Goal: Contribute content

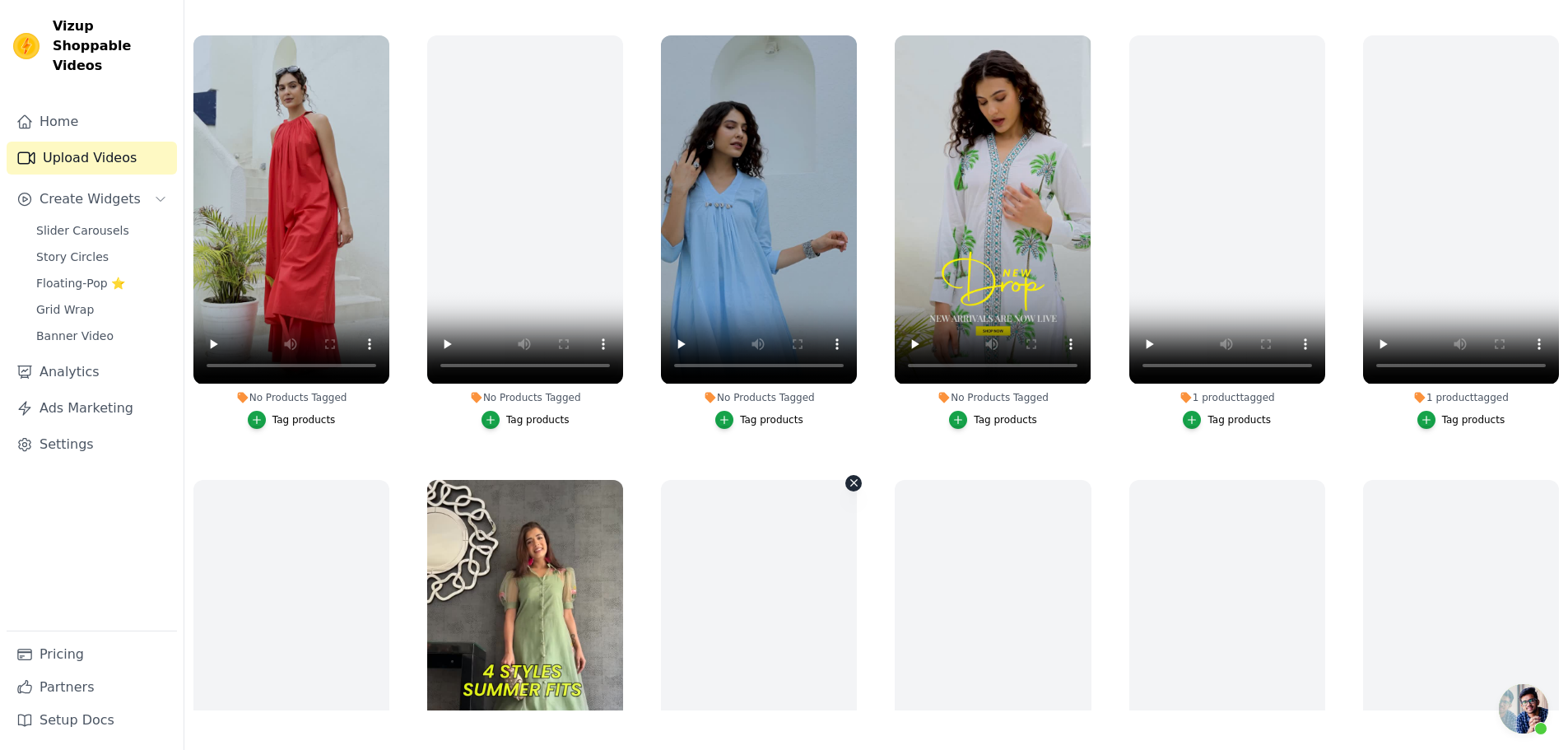
scroll to position [412, 0]
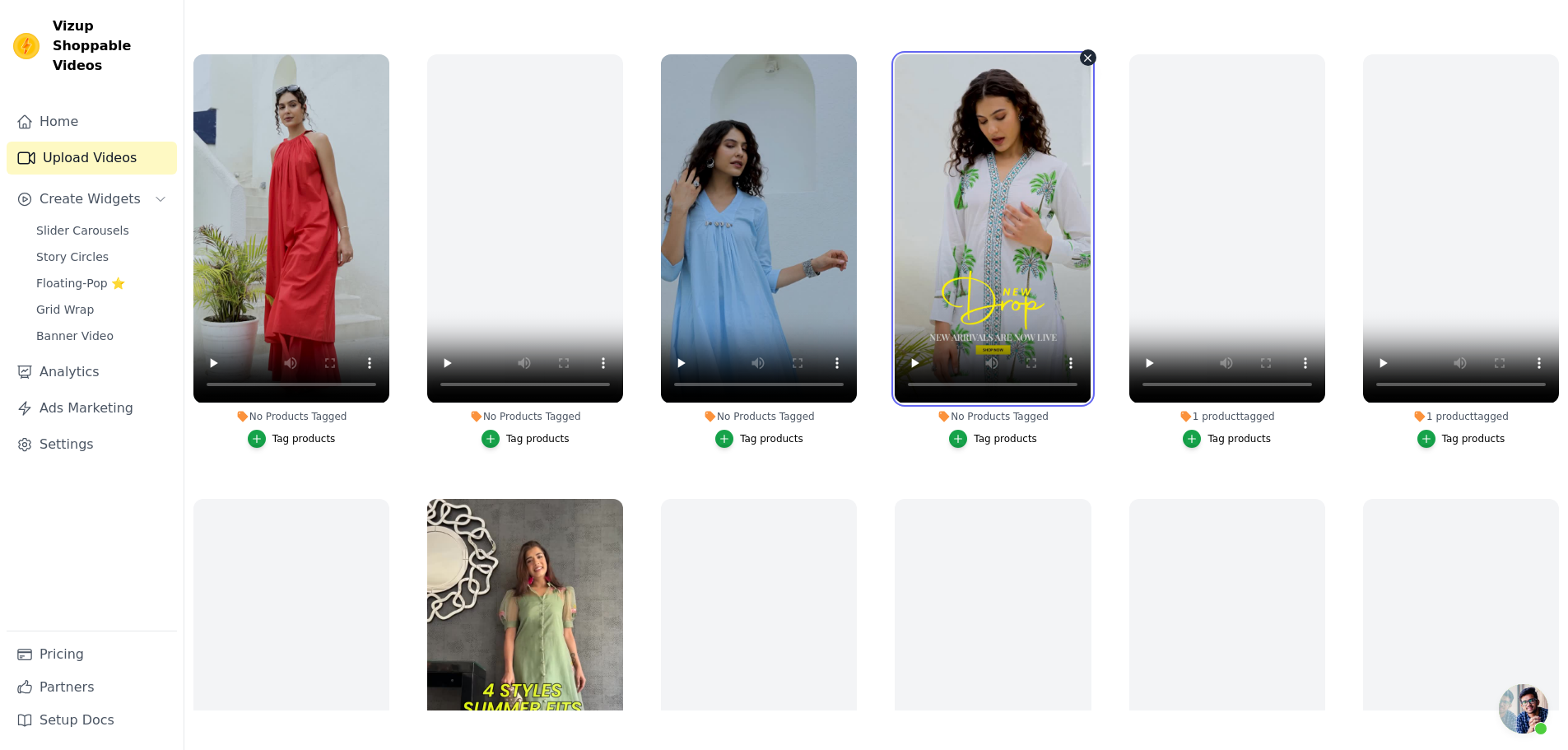
click at [1001, 221] on video at bounding box center [992, 228] width 196 height 348
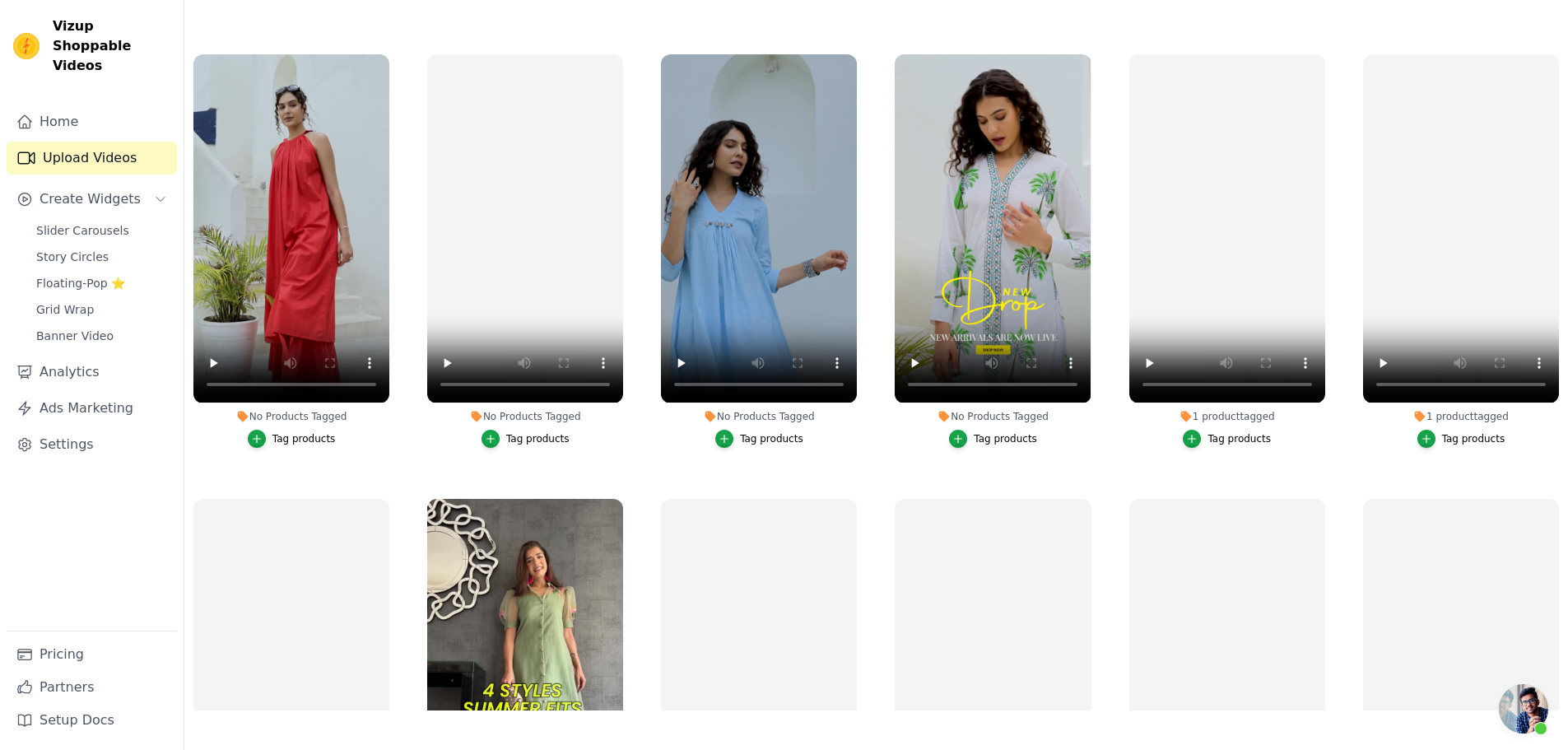
click at [976, 432] on div "Tag products" at bounding box center [1005, 439] width 64 height 13
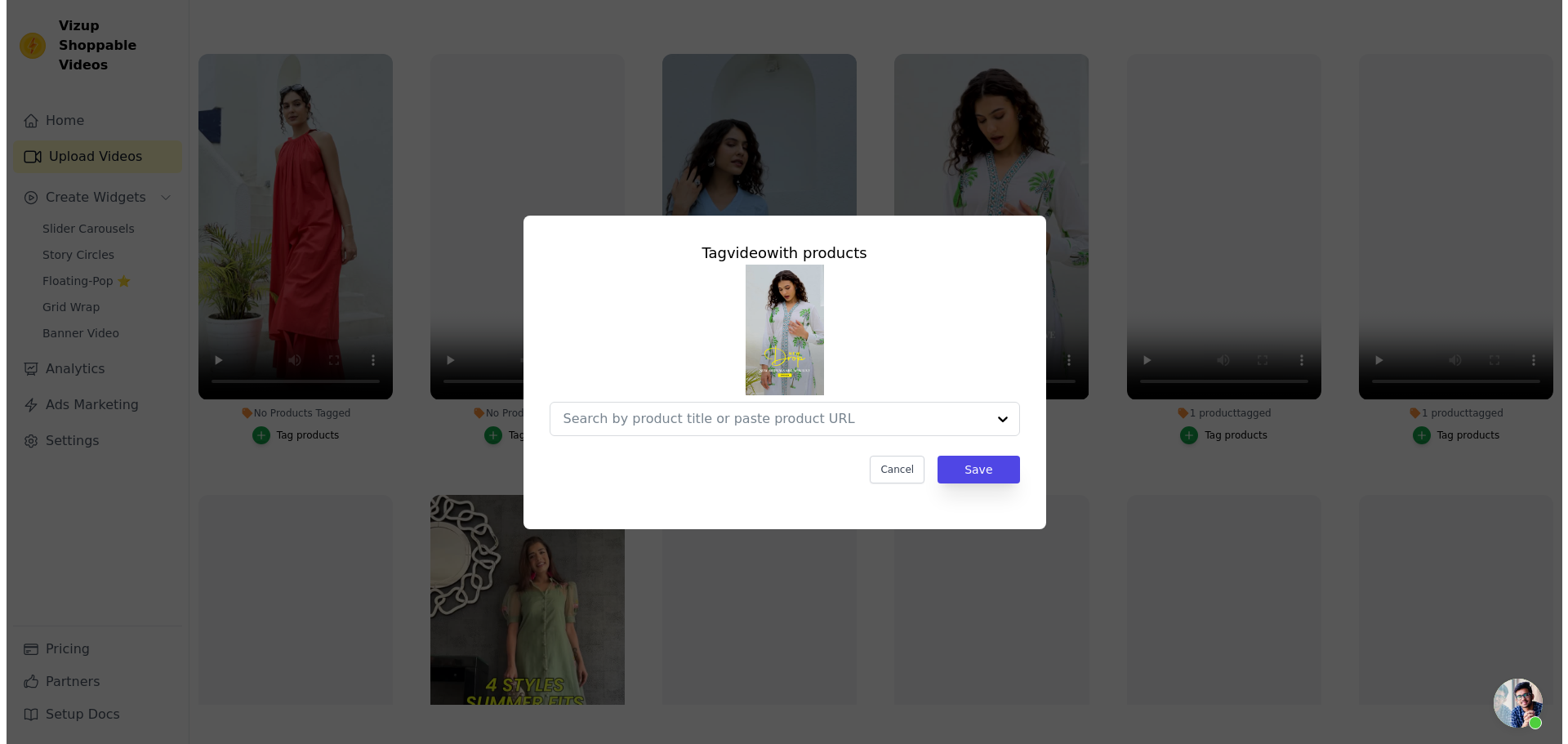
scroll to position [0, 0]
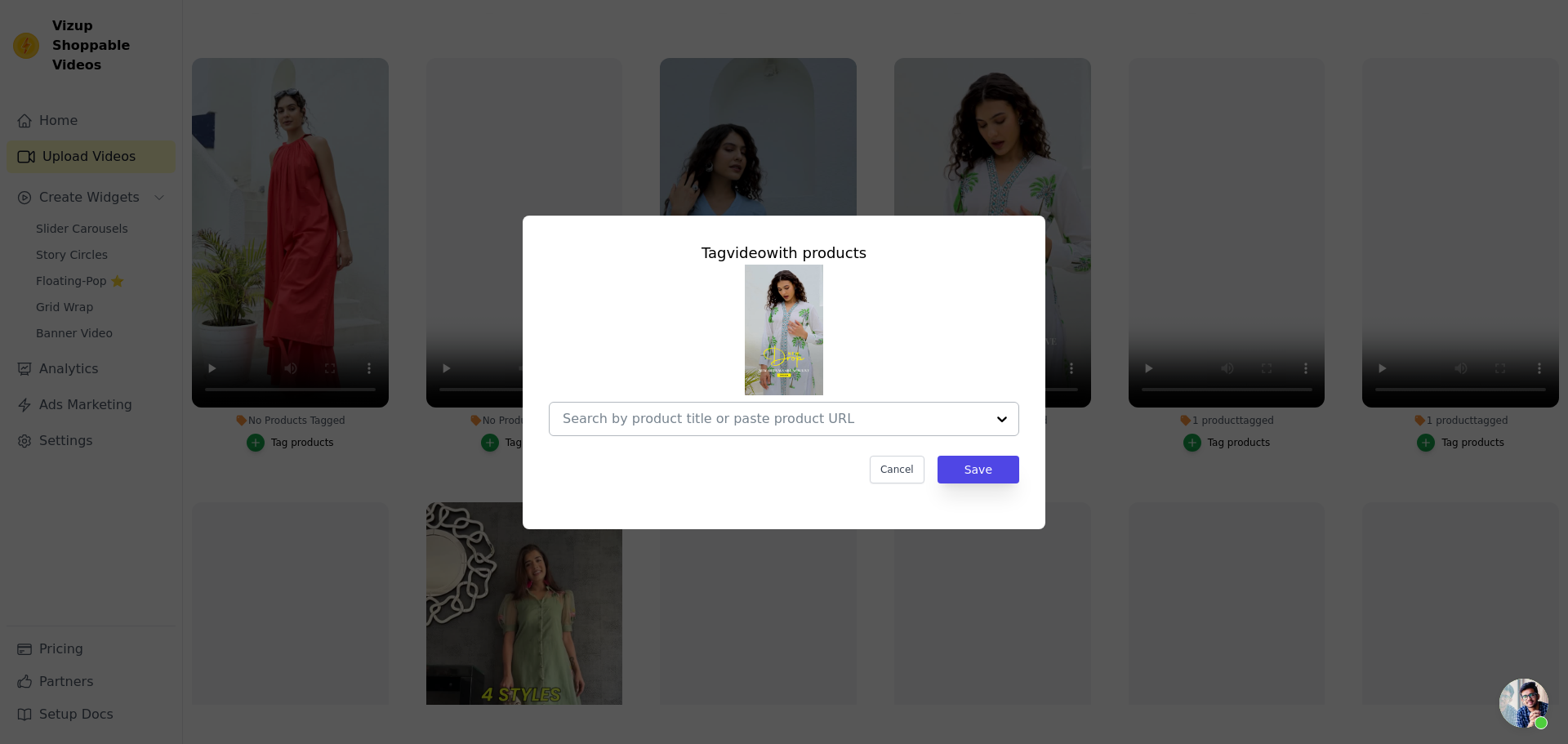
click at [783, 422] on input "No Products Tagged Tag video with products Cancel Save Tag products" at bounding box center [774, 418] width 423 height 15
click at [666, 422] on input "No Products Tagged Tag video with products Option undefined, selected. Select i…" at bounding box center [774, 418] width 423 height 15
click at [697, 419] on input "No Products Tagged Tag video with products Option undefined, selected. Select i…" at bounding box center [774, 418] width 423 height 15
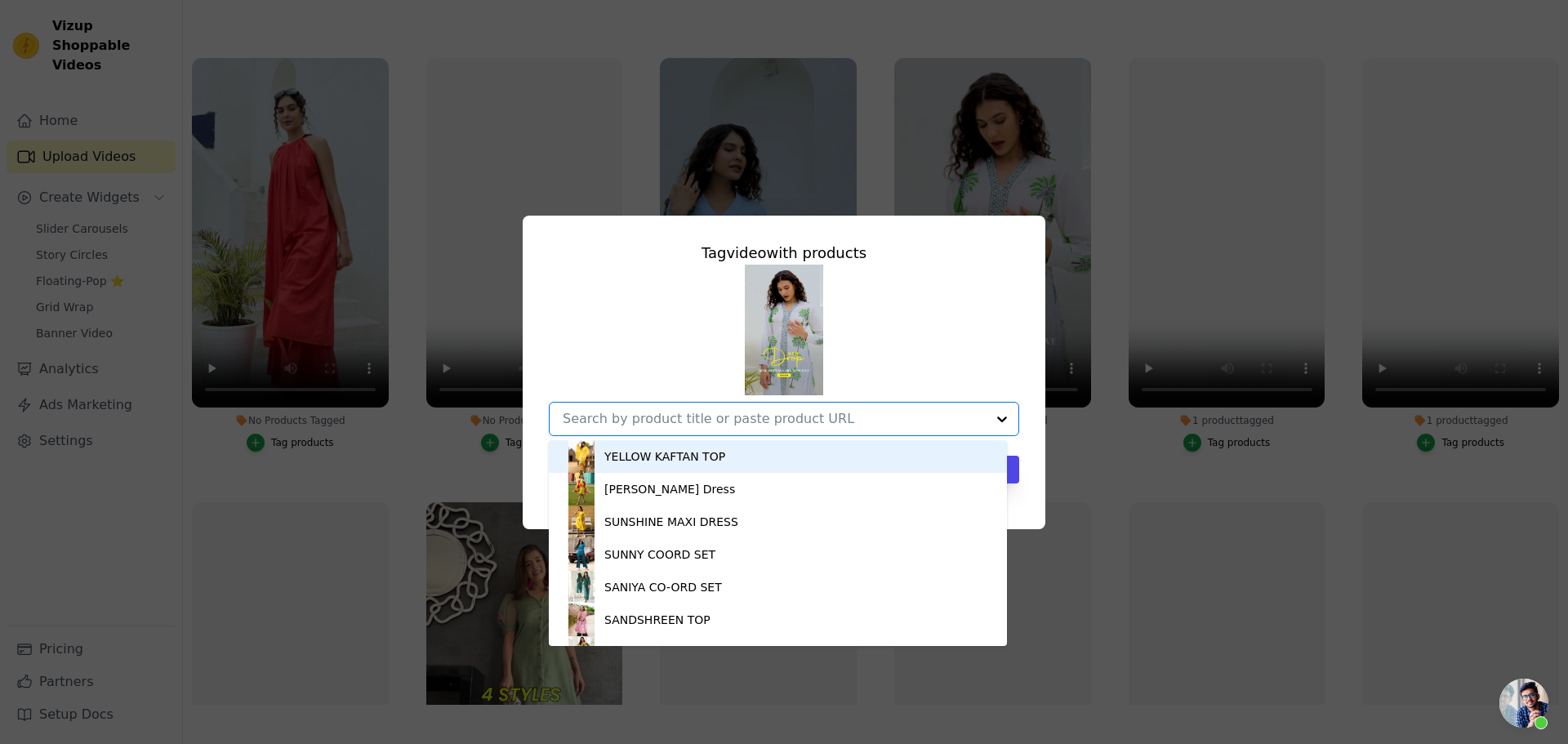
paste input "[URL][DOMAIN_NAME]"
type input "[URL][DOMAIN_NAME]"
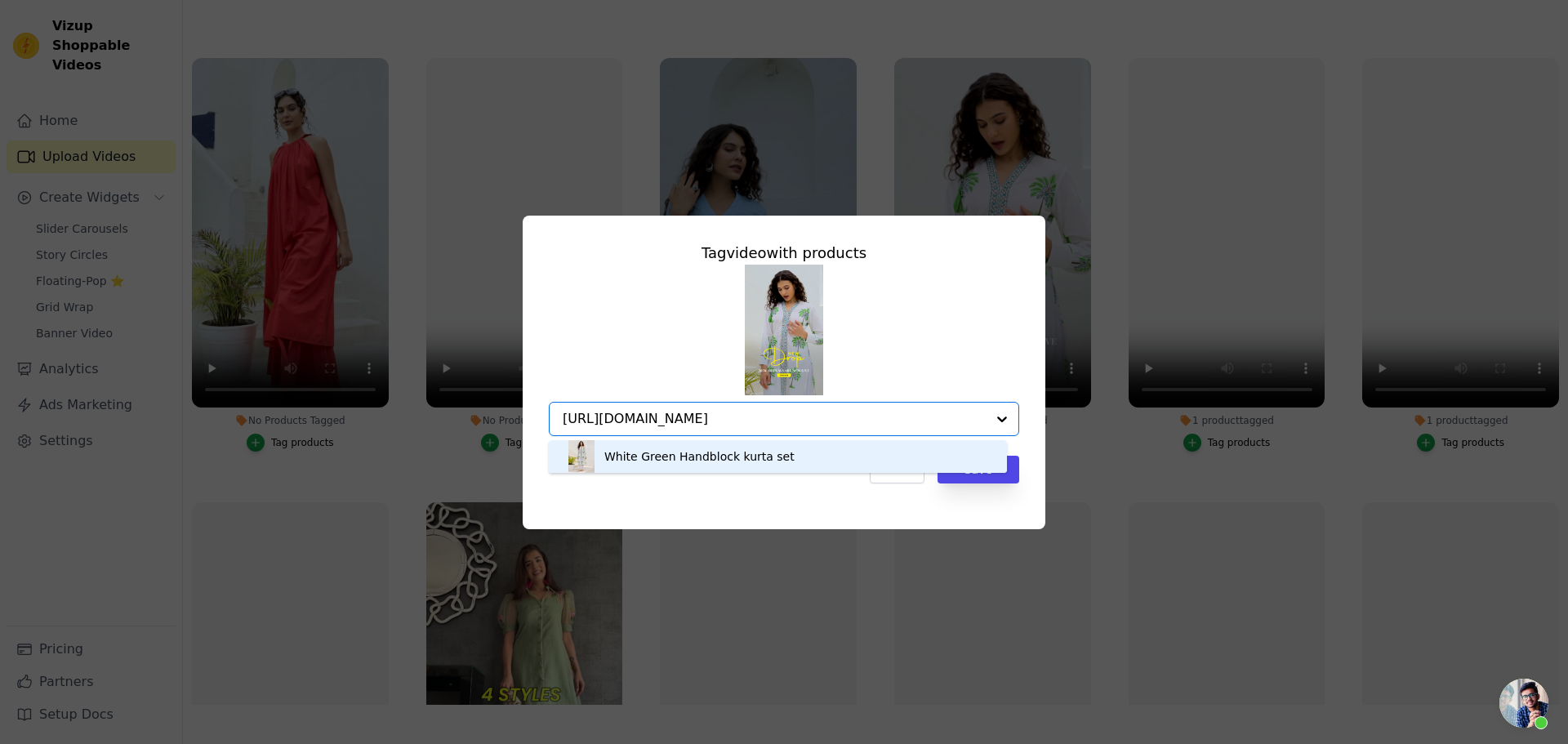
click at [761, 457] on div "White Green Handblock kurta set" at bounding box center [699, 456] width 190 height 16
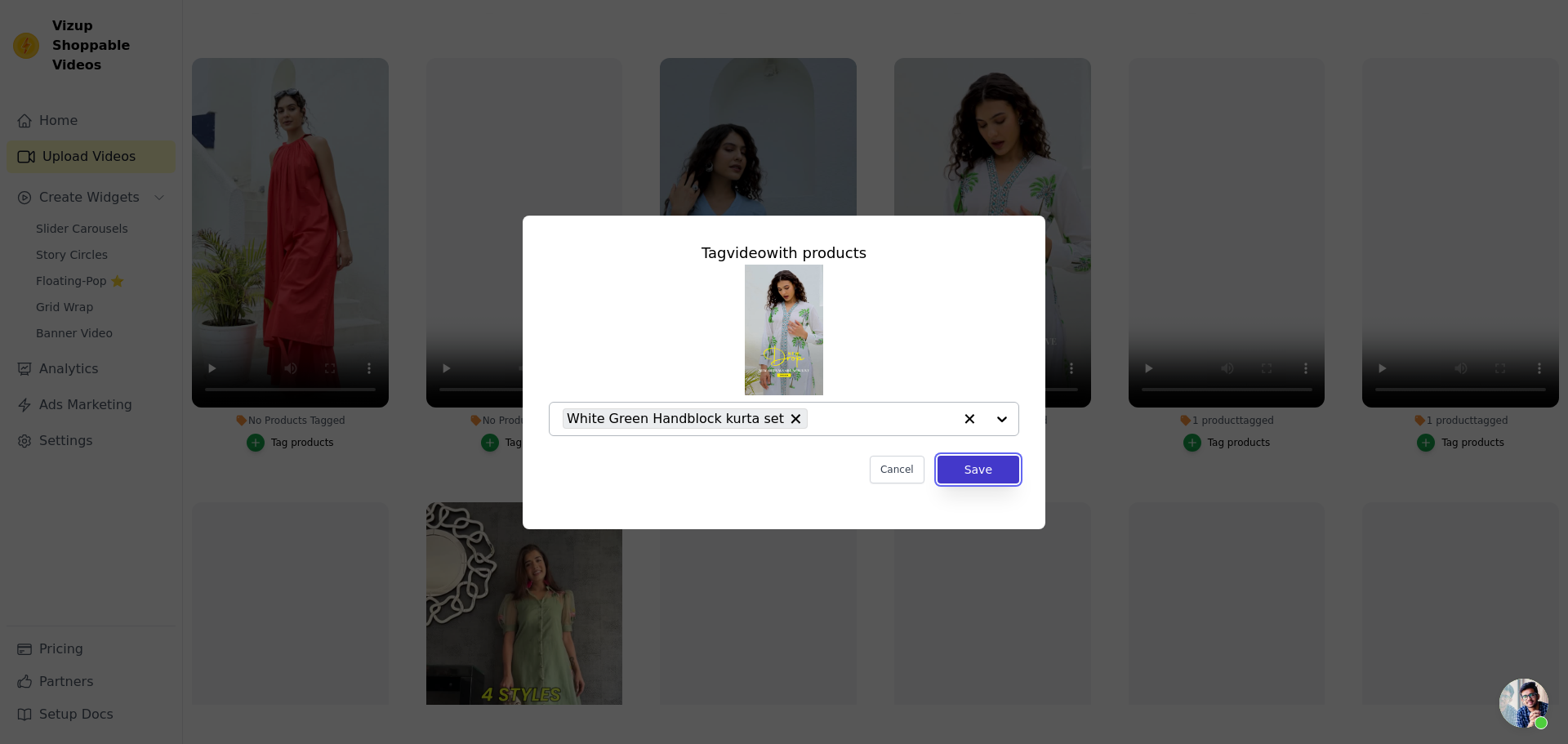
click at [975, 466] on button "Save" at bounding box center [978, 469] width 82 height 28
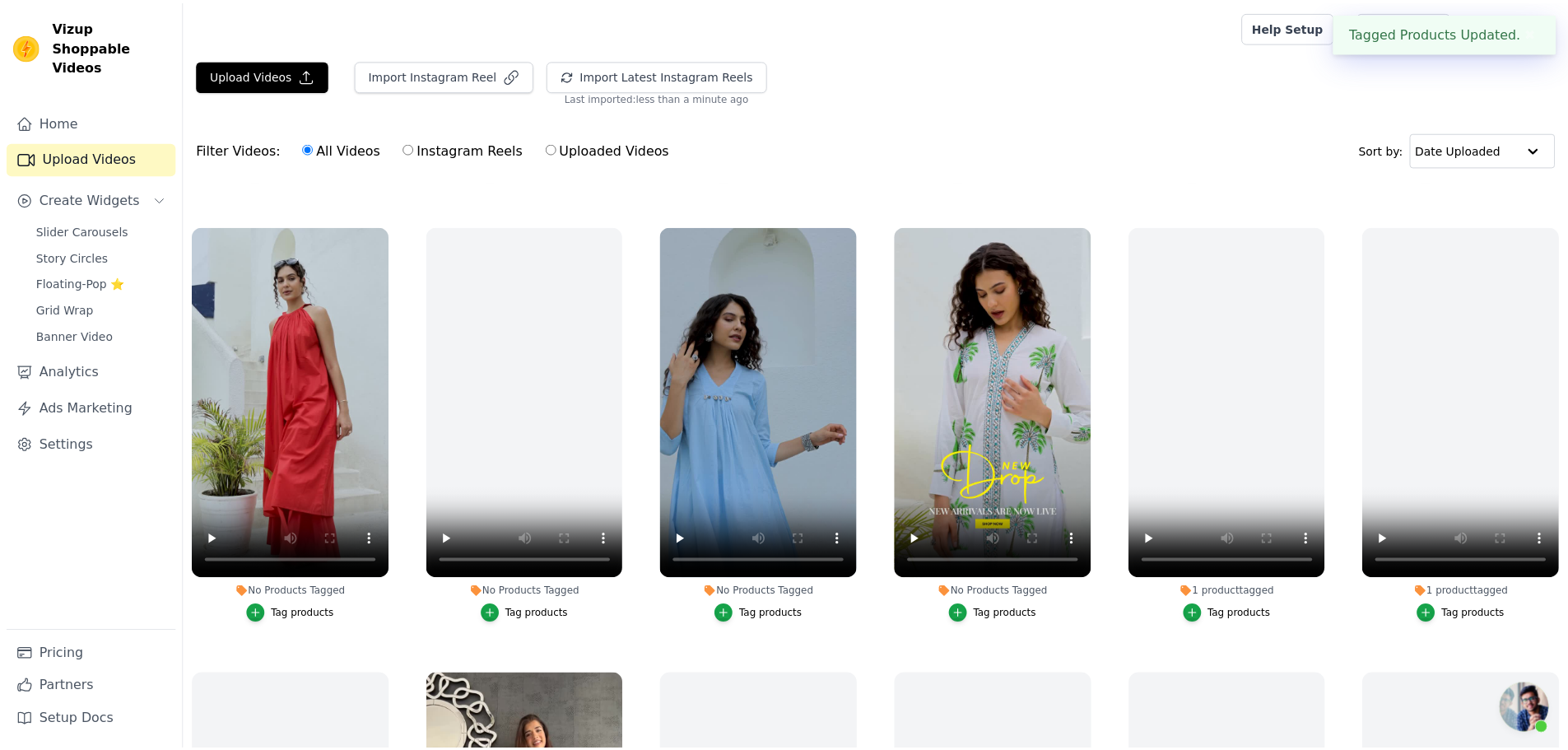
scroll to position [168, 0]
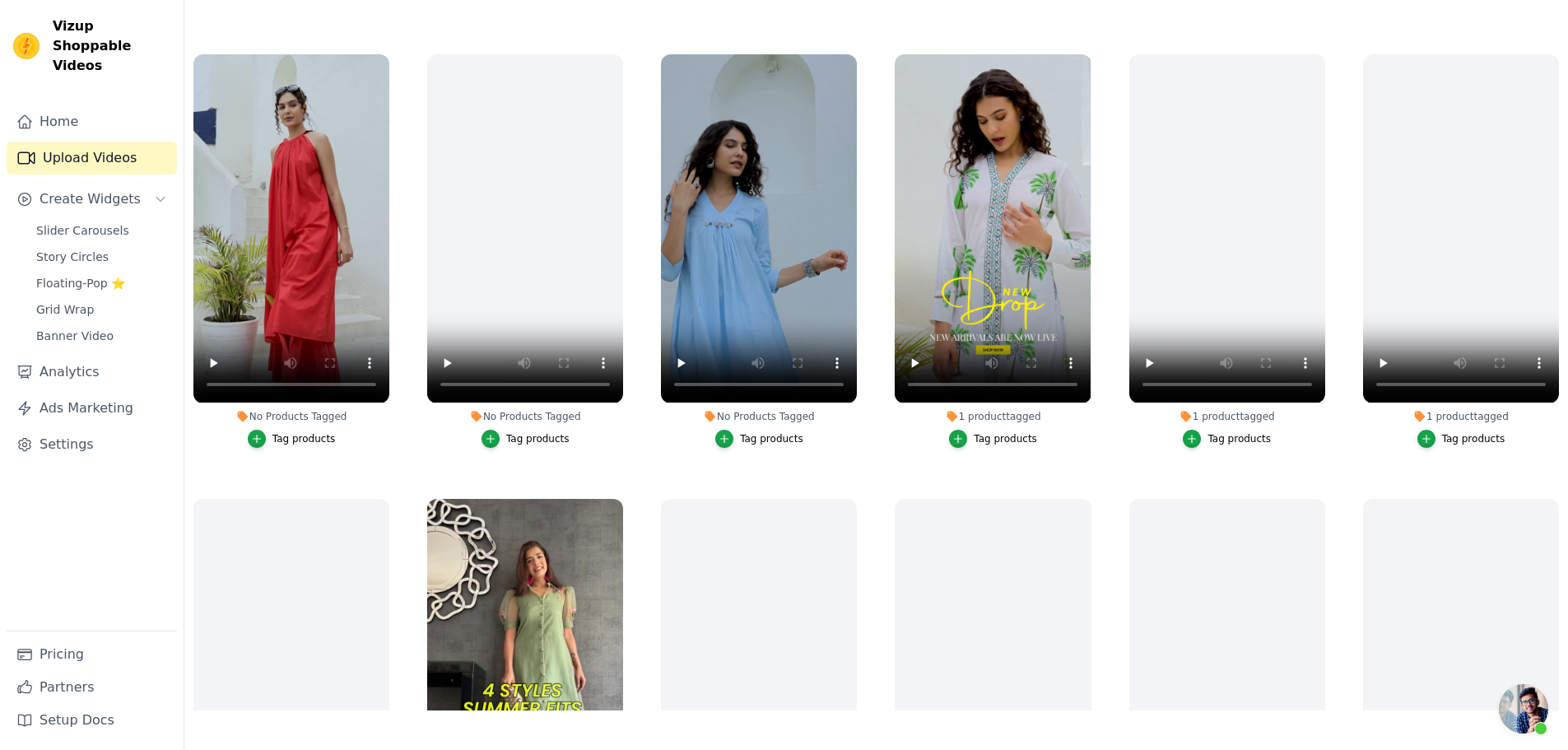
click at [782, 436] on div "Tag products" at bounding box center [771, 439] width 64 height 13
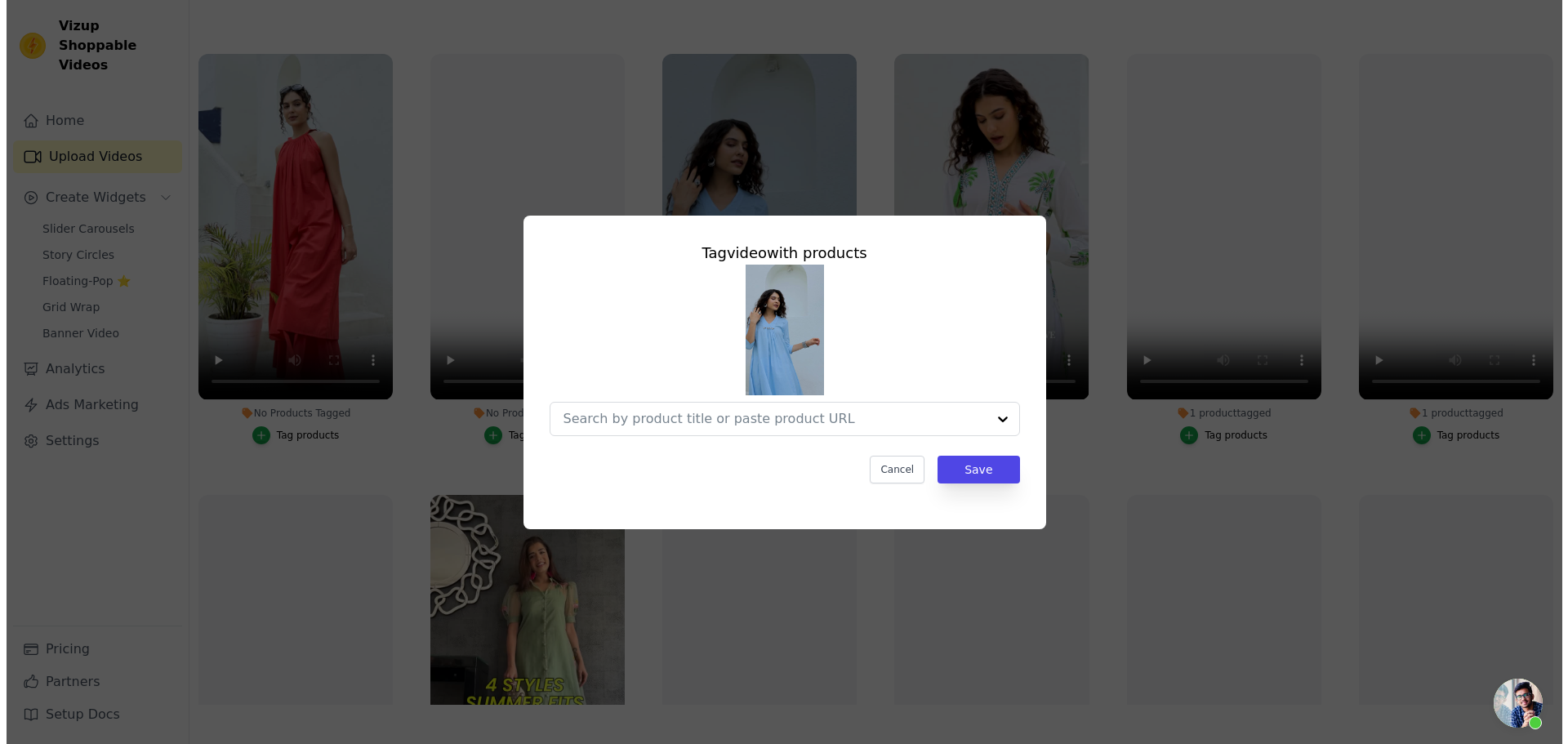
scroll to position [0, 0]
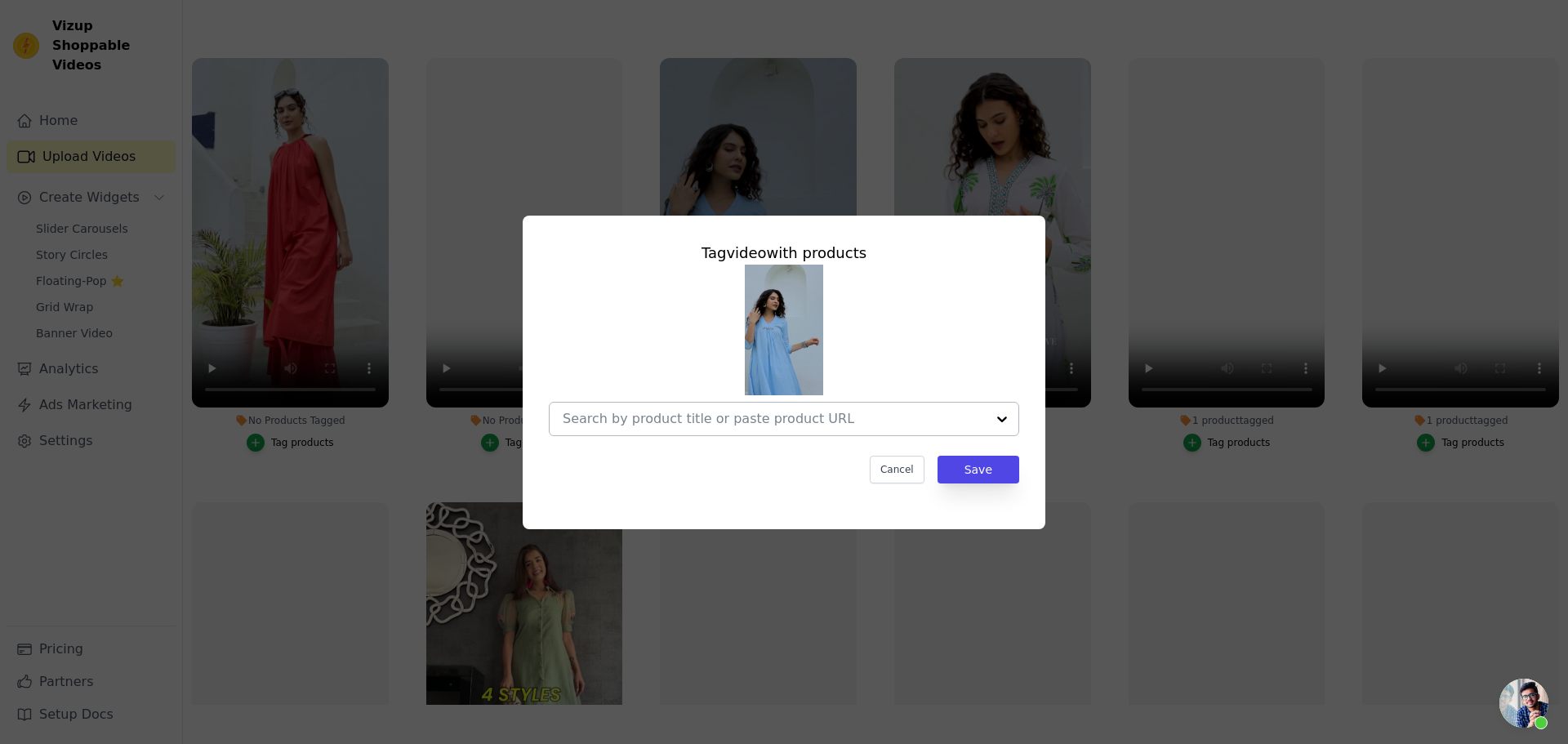
click at [755, 422] on input "No Products Tagged Tag video with products Cancel Save Tag products" at bounding box center [774, 418] width 423 height 15
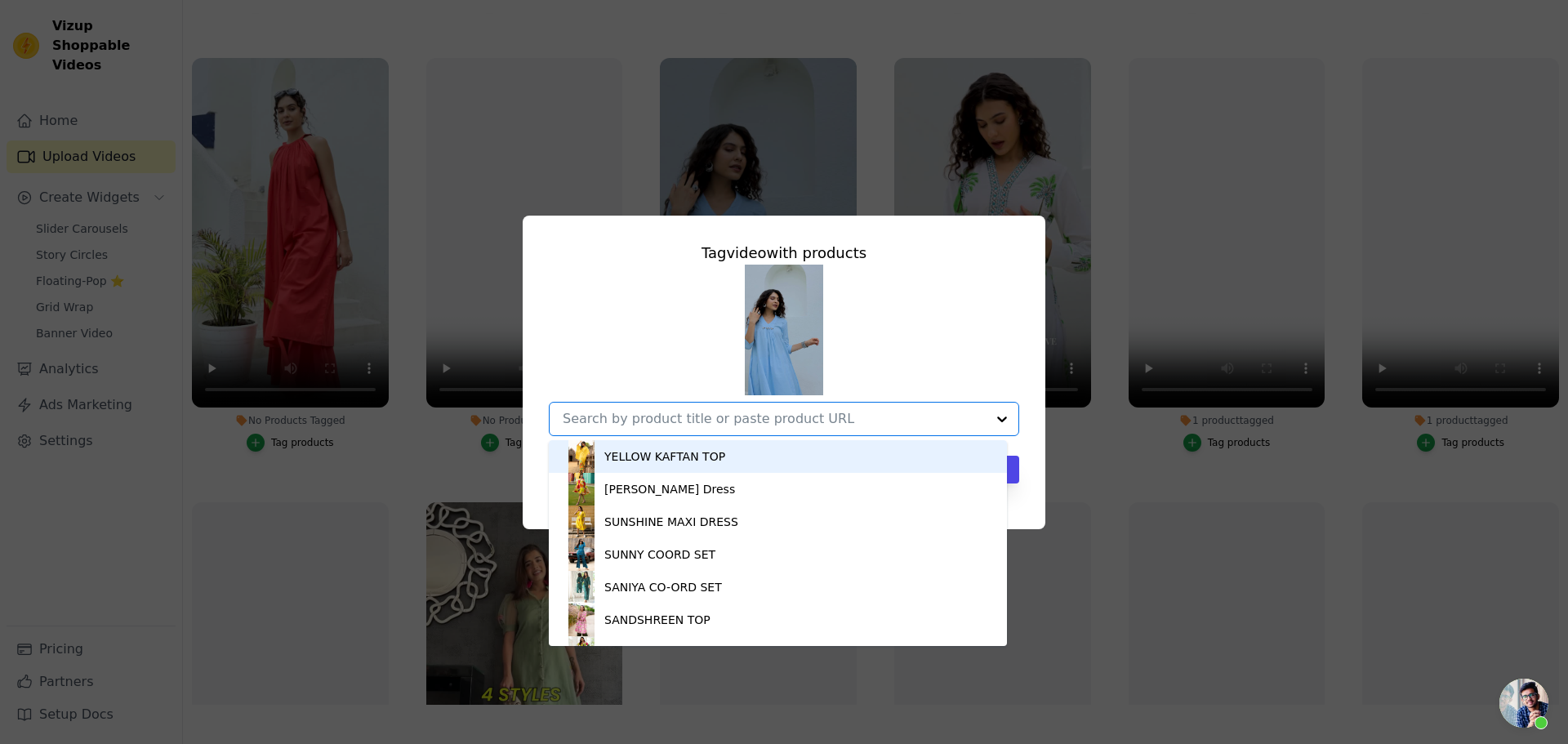
paste input "[URL][DOMAIN_NAME]"
type input "[URL][DOMAIN_NAME]"
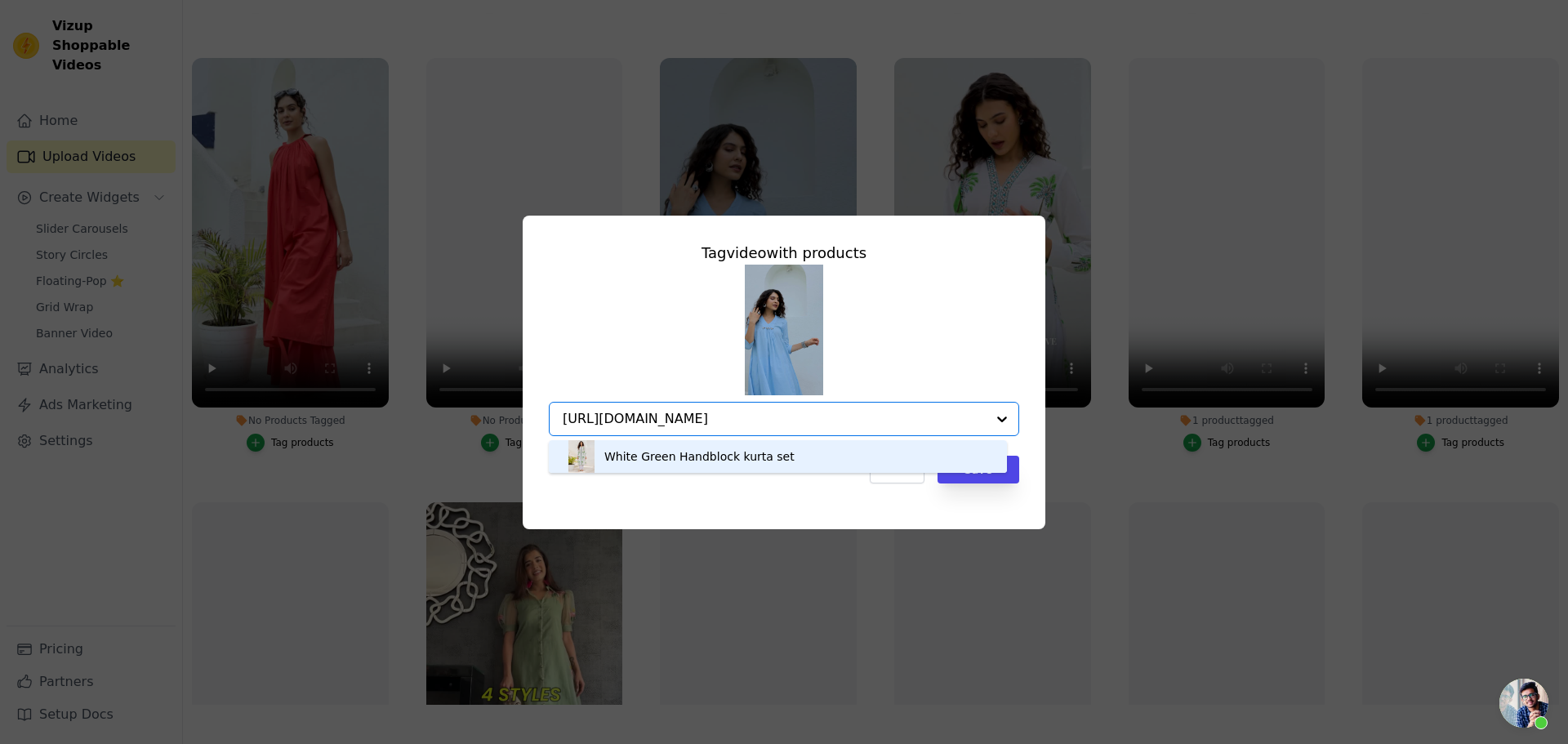
click at [762, 456] on div "White Green Handblock kurta set" at bounding box center [699, 456] width 190 height 16
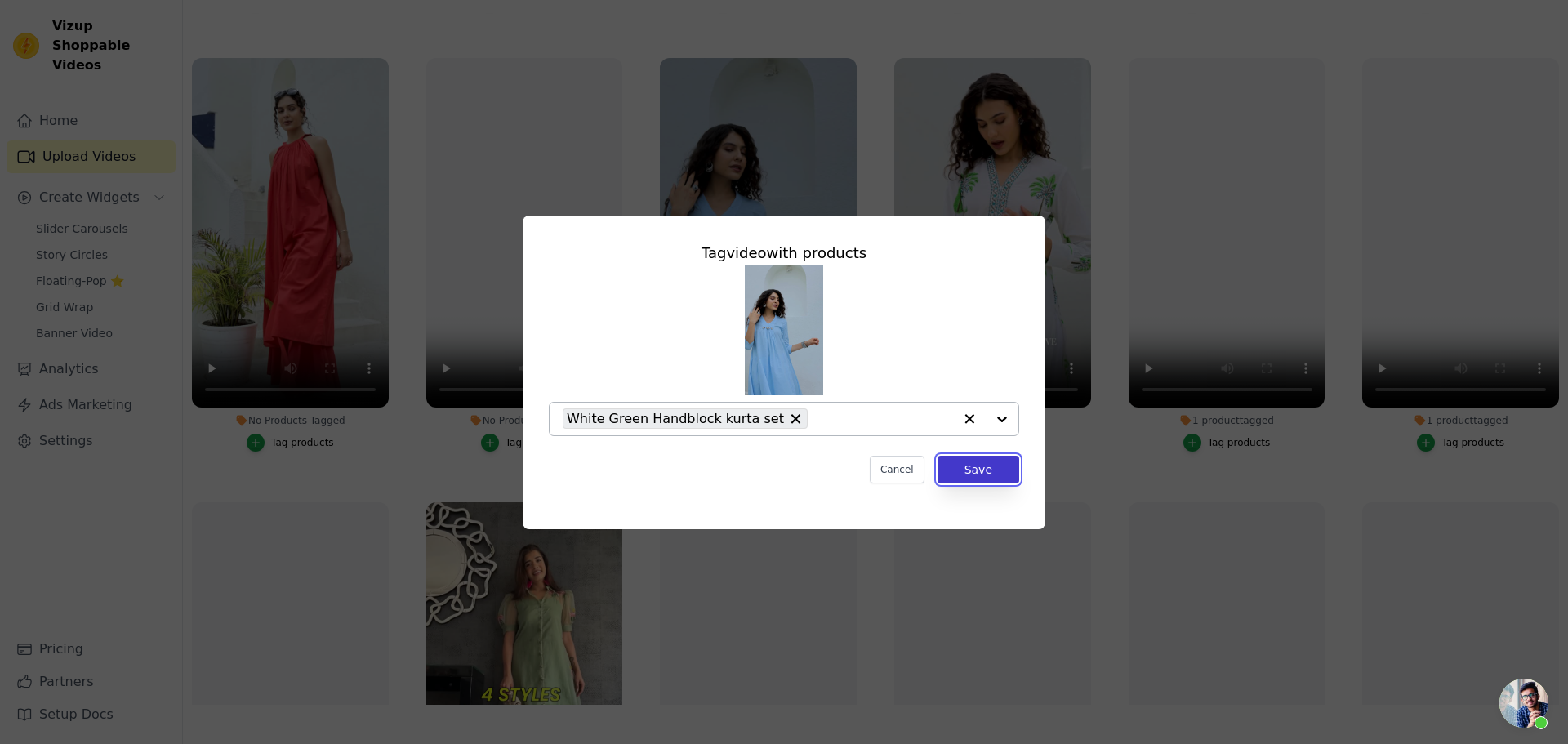
click at [990, 472] on button "Save" at bounding box center [978, 469] width 82 height 28
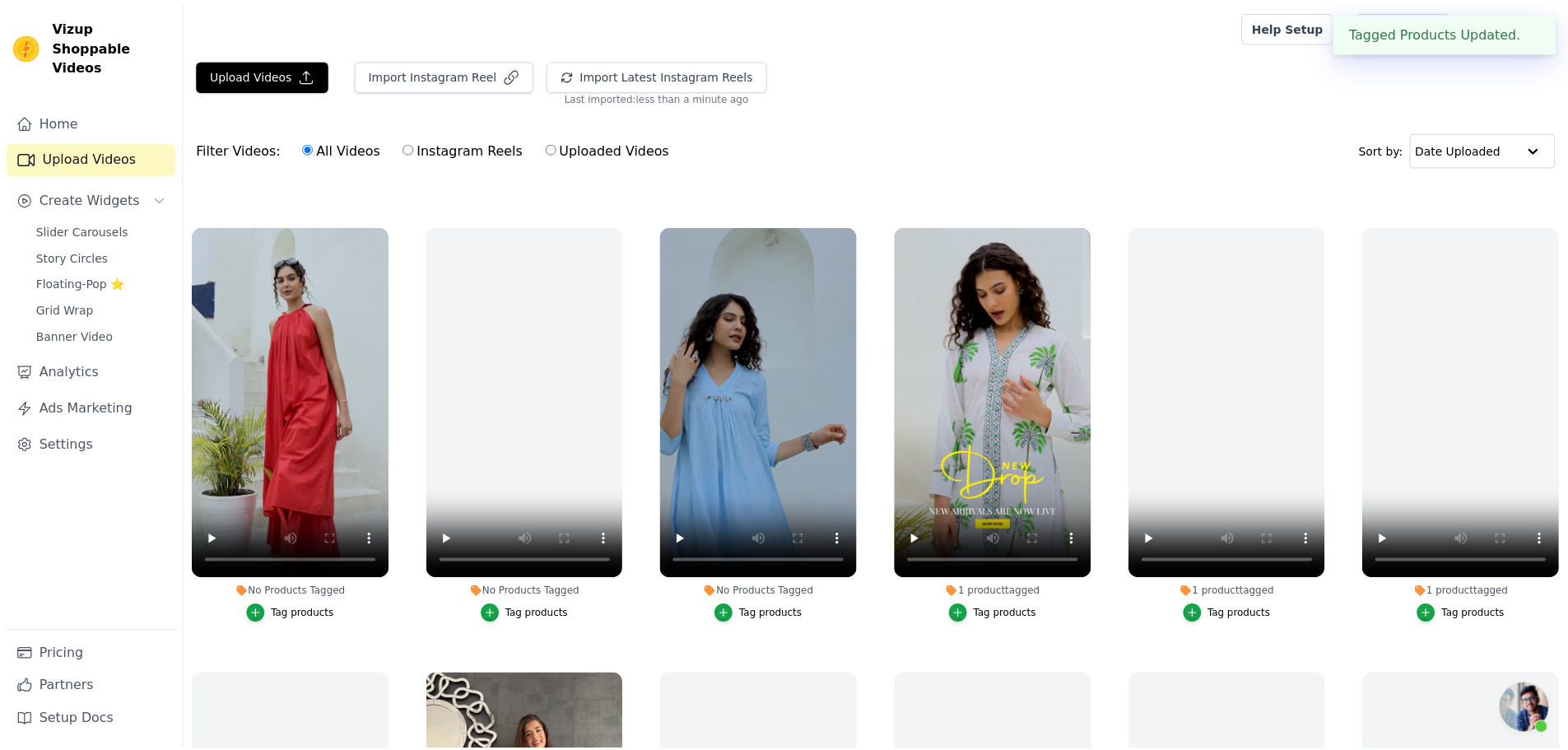
scroll to position [168, 0]
